Goal: Transaction & Acquisition: Purchase product/service

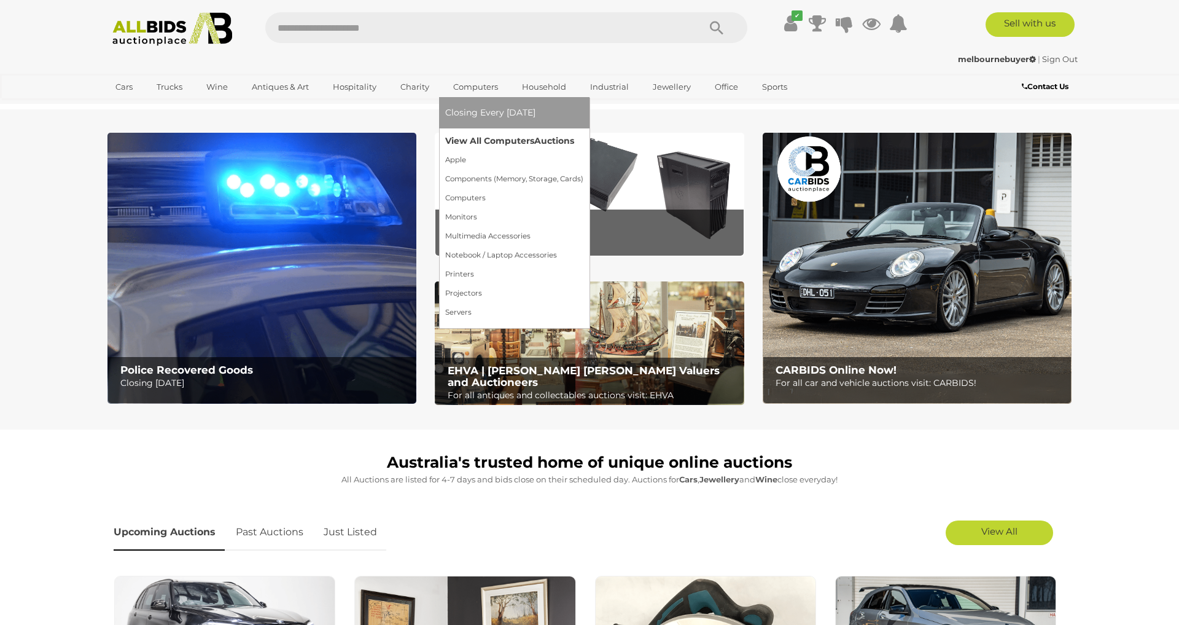
click at [516, 135] on link "View All Computers Auctions" at bounding box center [514, 140] width 138 height 19
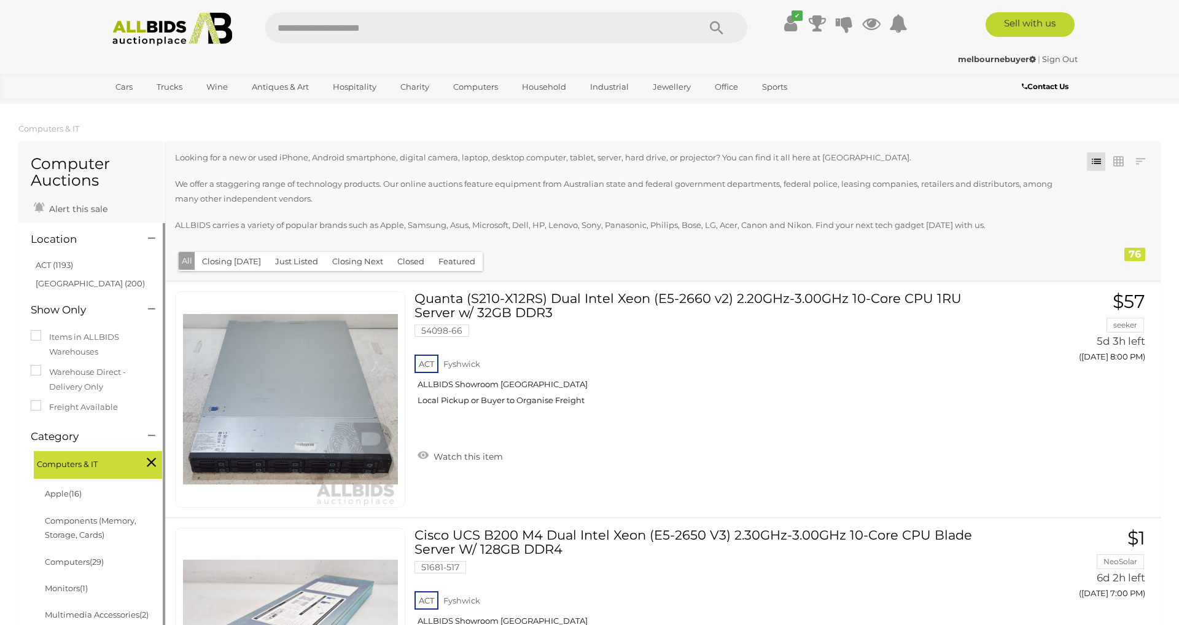
click at [88, 406] on label "Freight Available" at bounding box center [74, 407] width 87 height 14
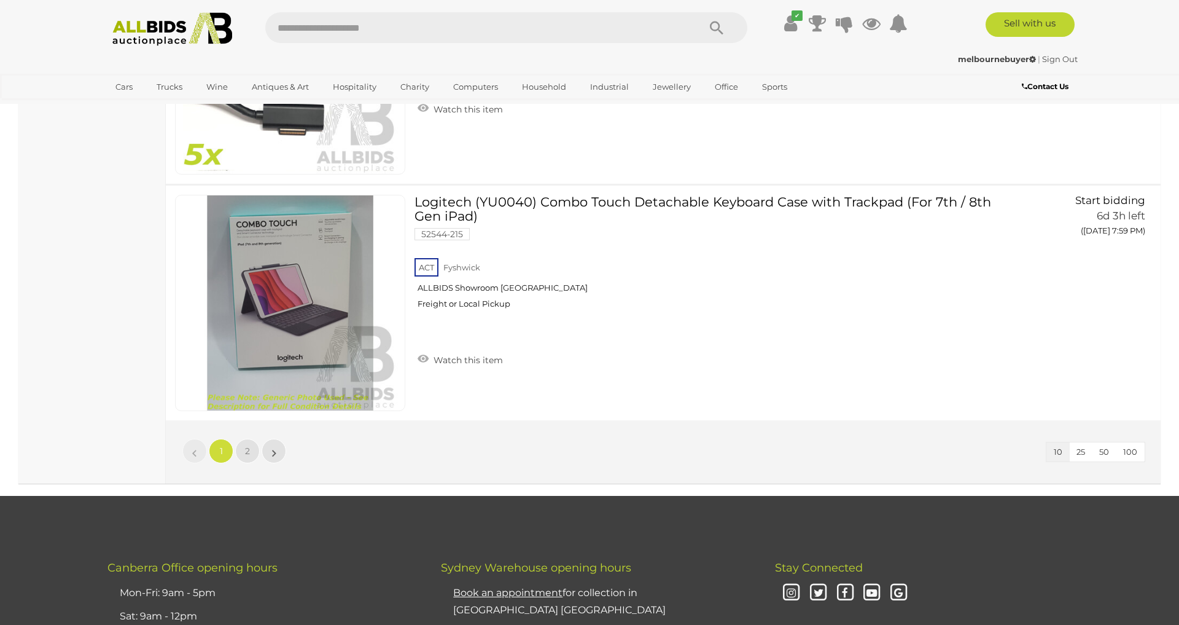
scroll to position [2334, 0]
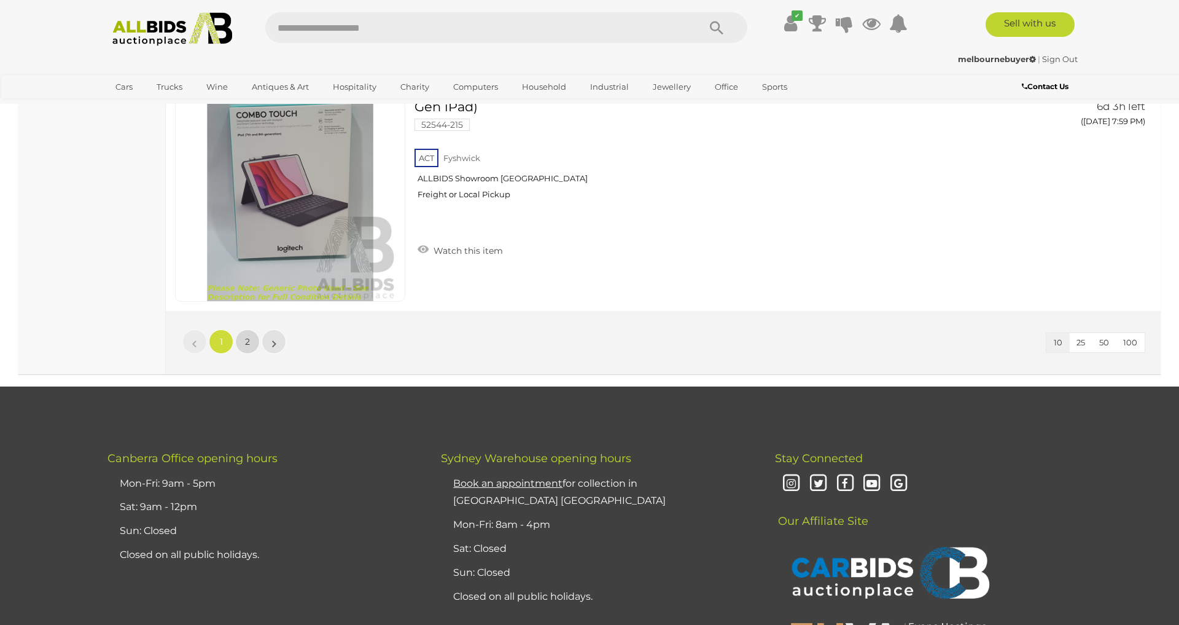
click at [246, 340] on span "2" at bounding box center [247, 341] width 5 height 11
